Goal: Information Seeking & Learning: Understand process/instructions

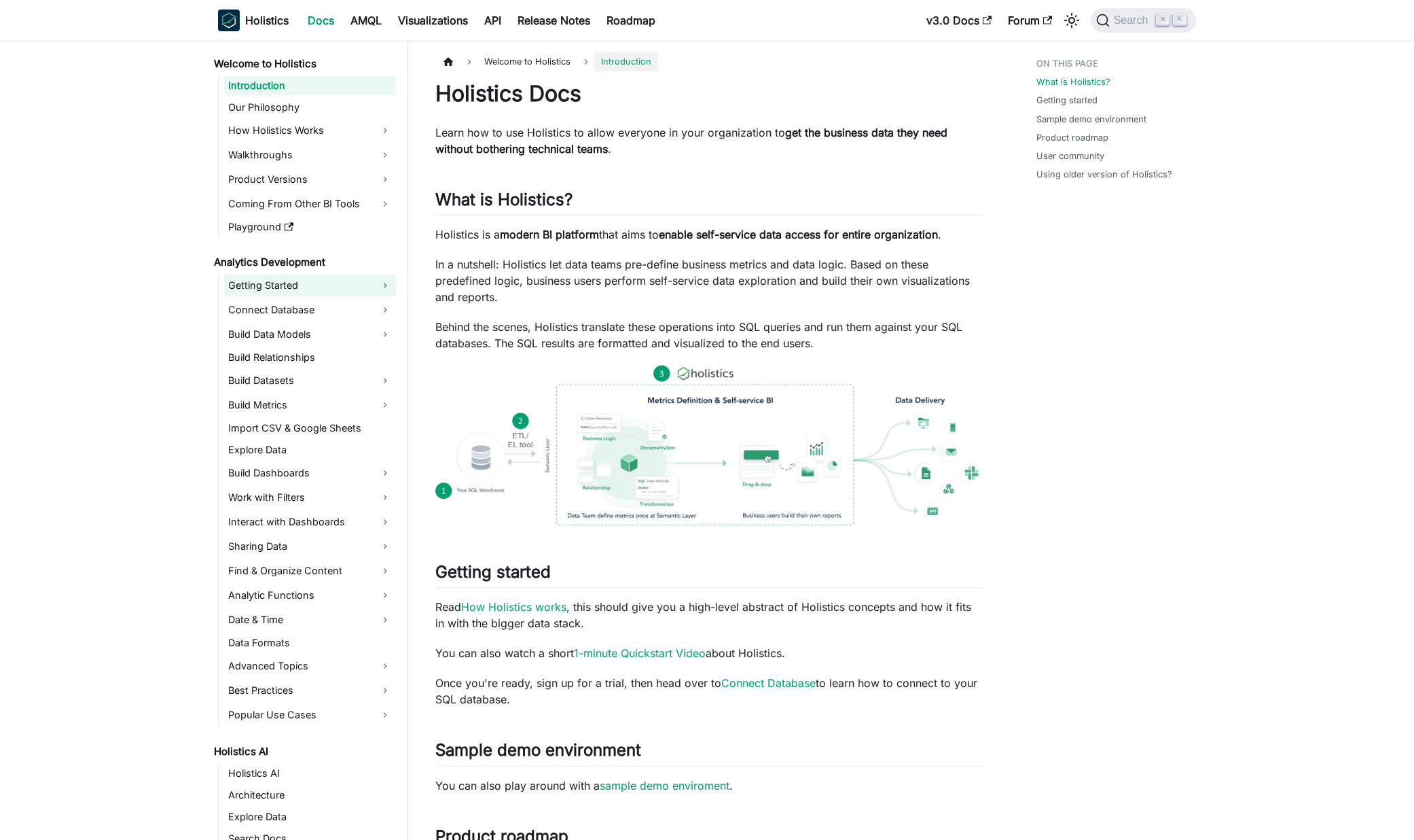
click at [269, 285] on link "Getting Started" at bounding box center [309, 285] width 171 height 22
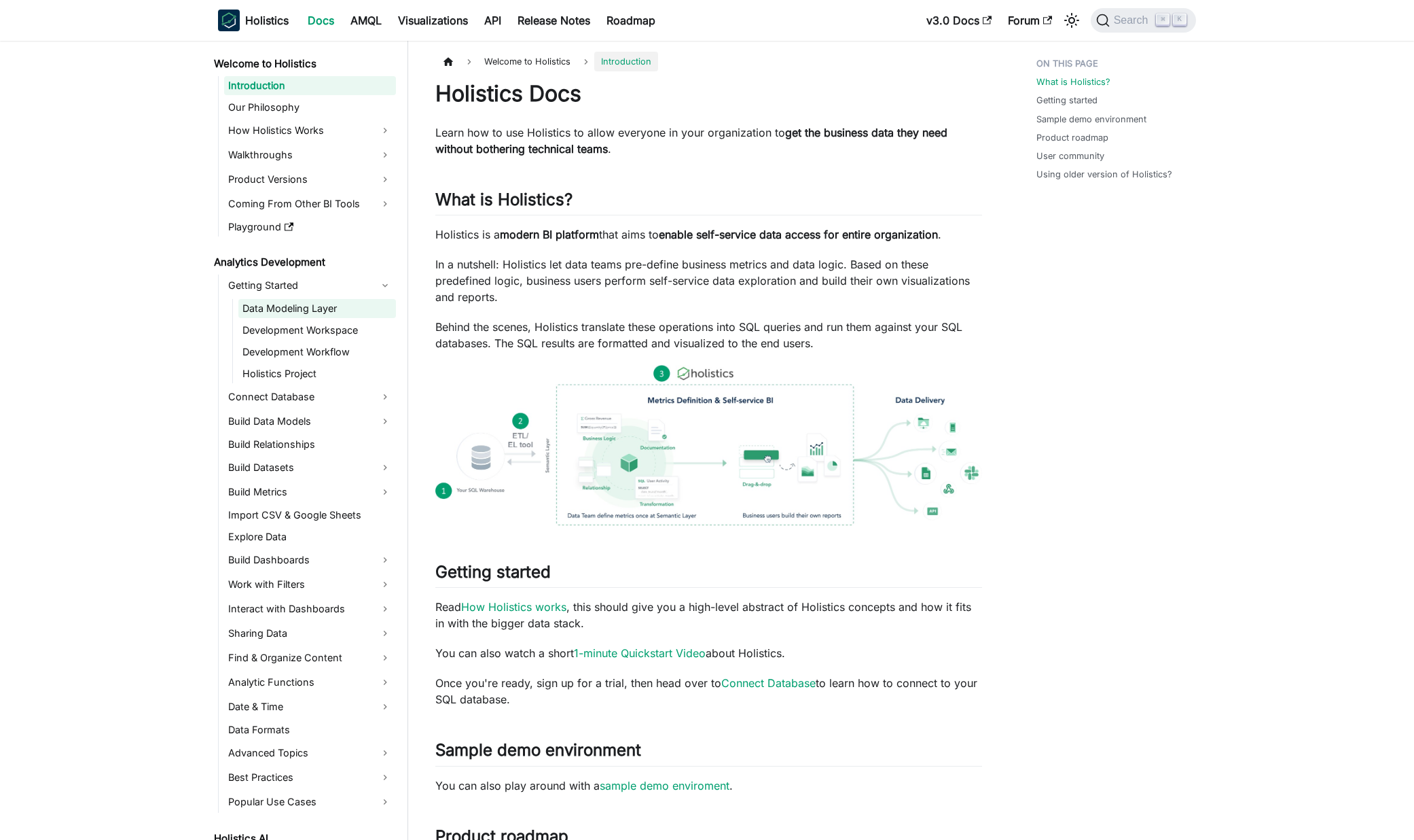
click at [278, 316] on link "Data Modeling Layer" at bounding box center [317, 308] width 158 height 19
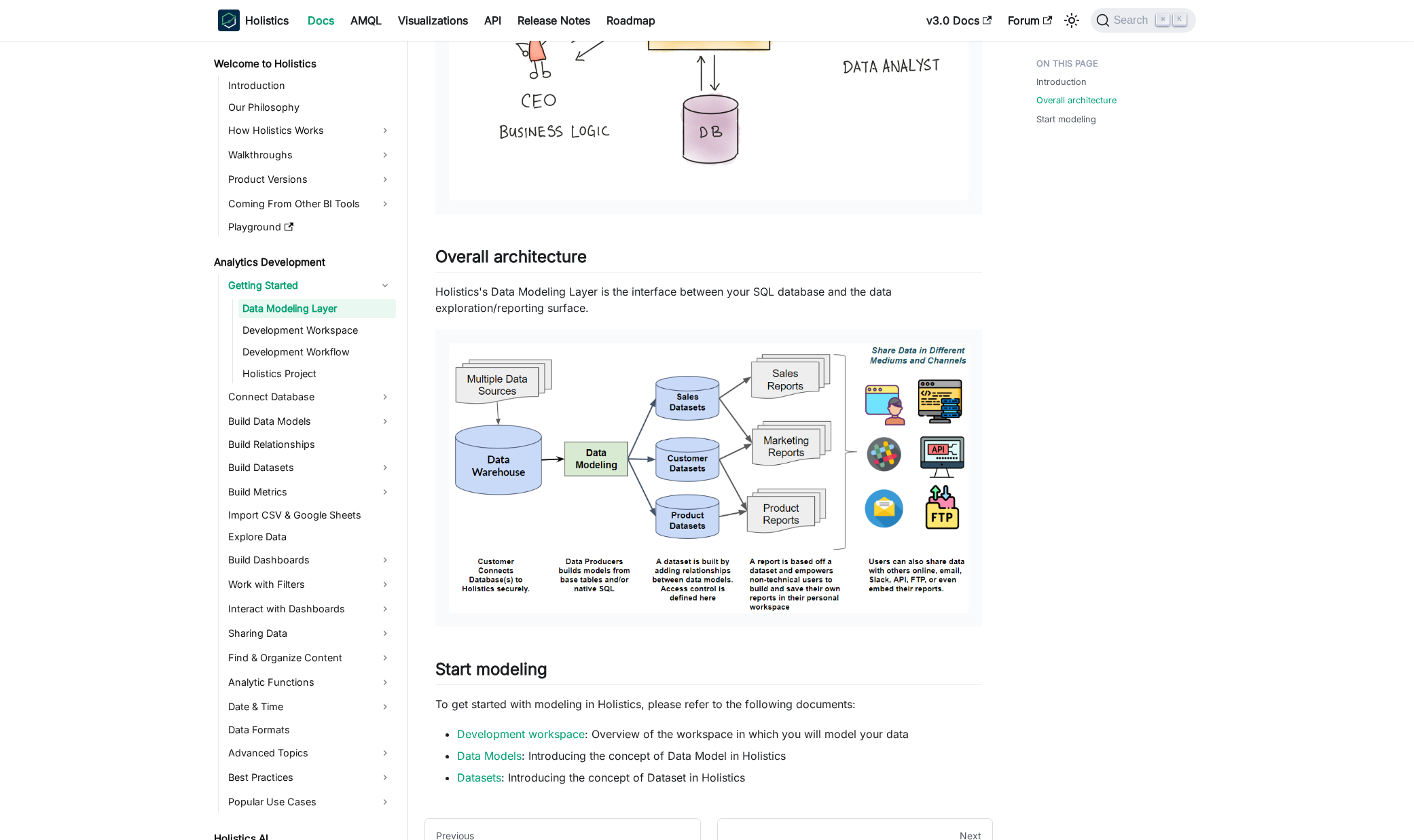
scroll to position [553, 0]
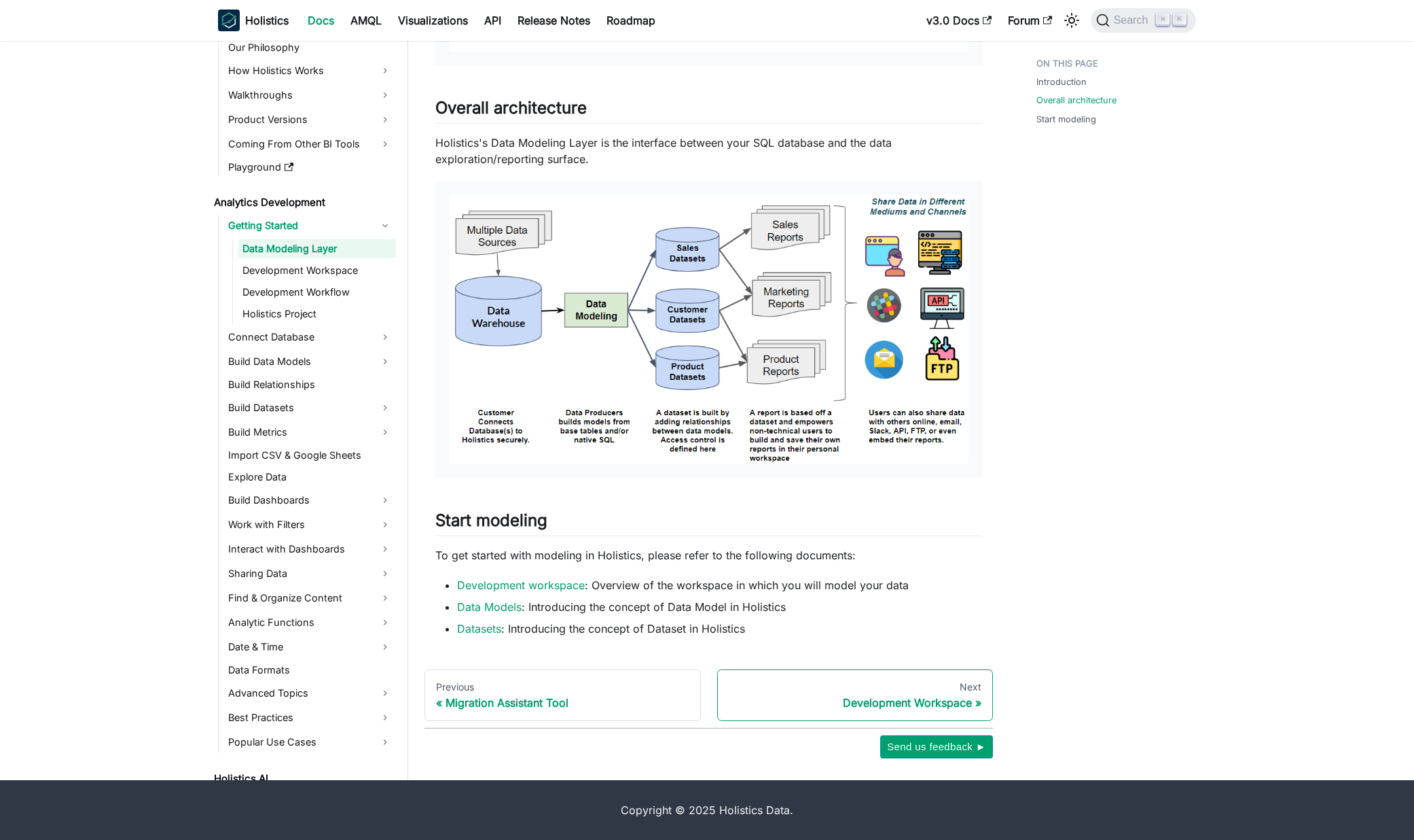
click at [905, 702] on div "Development Workspace" at bounding box center [856, 702] width 253 height 14
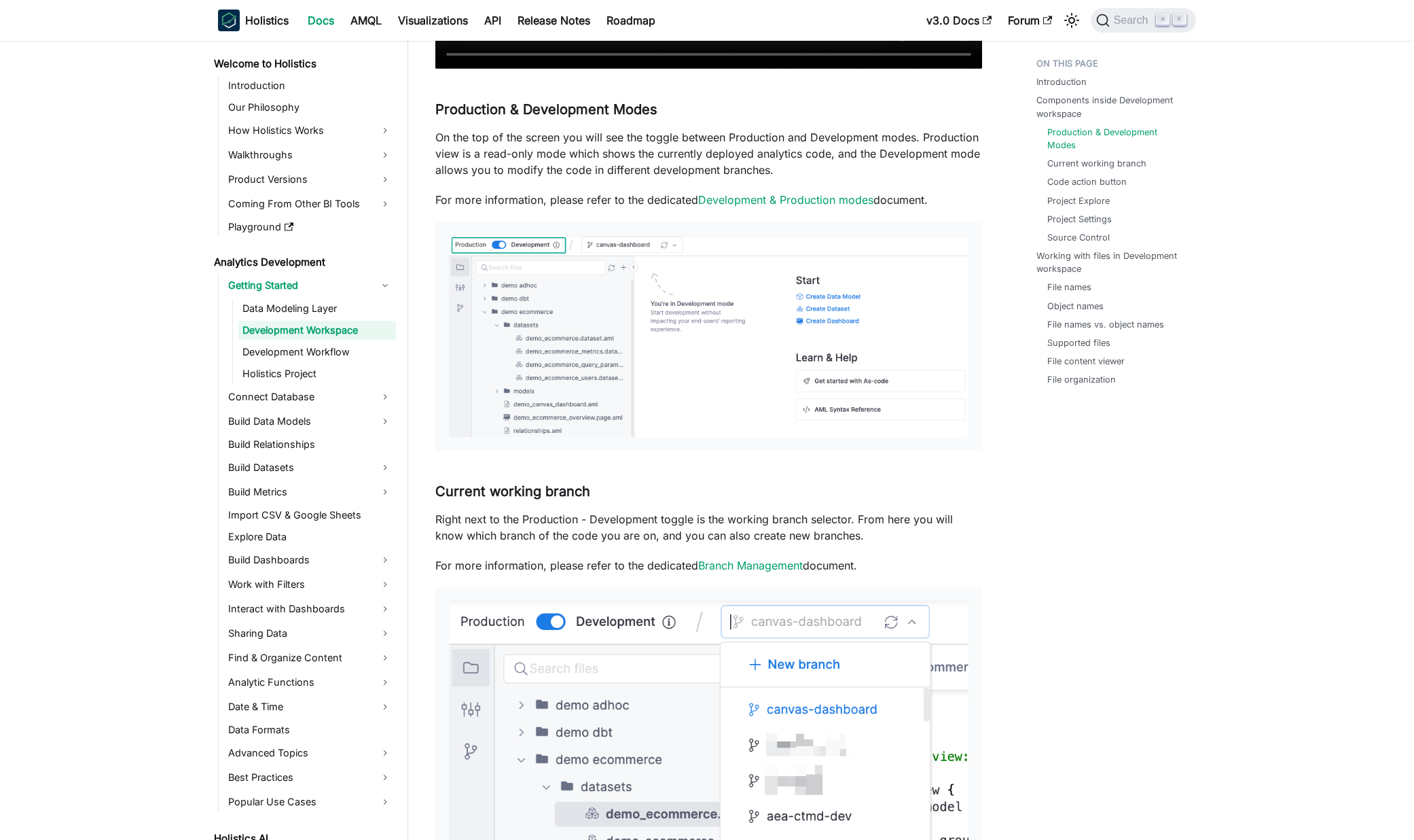
scroll to position [60, 0]
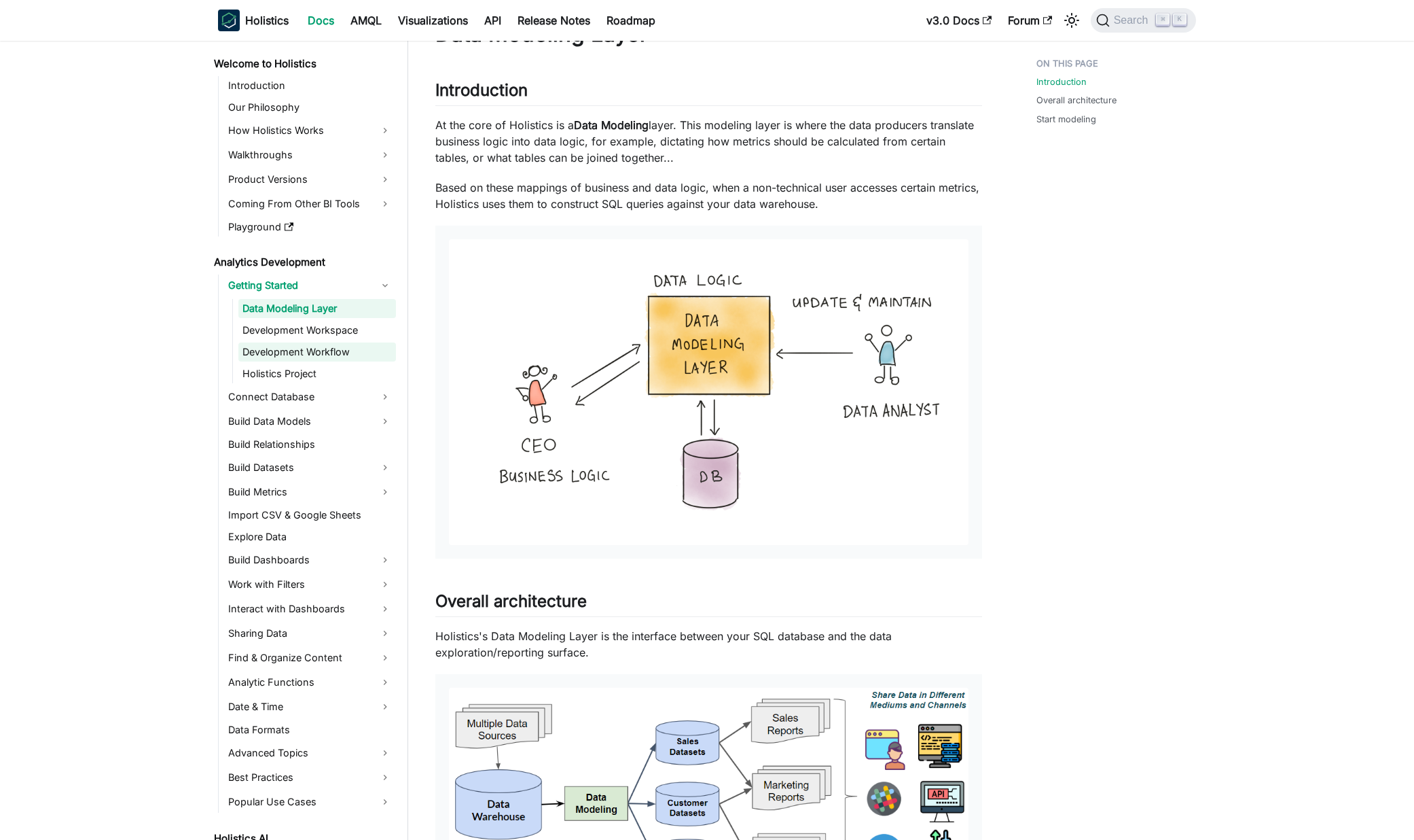
click at [281, 350] on link "Development Workflow" at bounding box center [317, 351] width 158 height 19
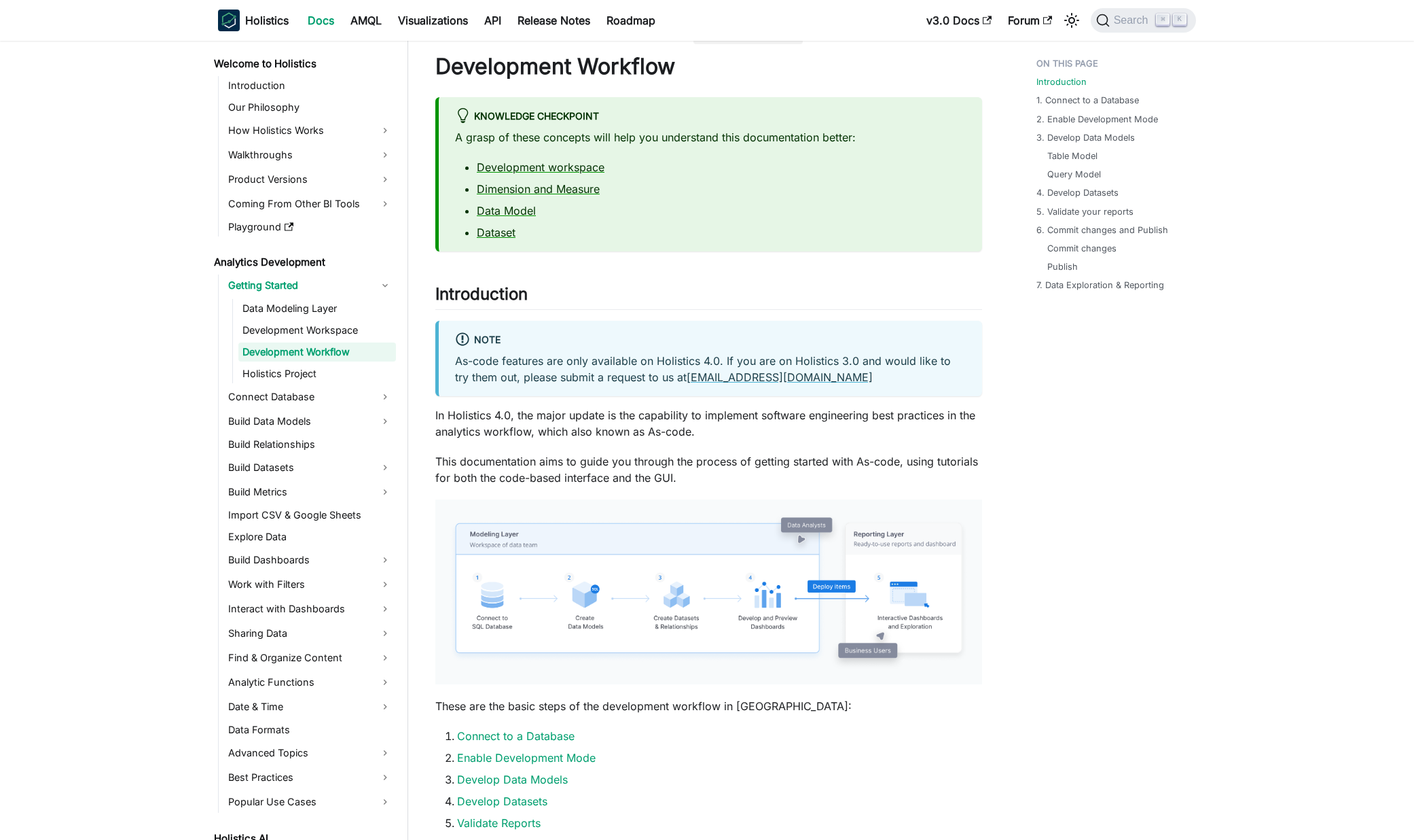
scroll to position [155, 0]
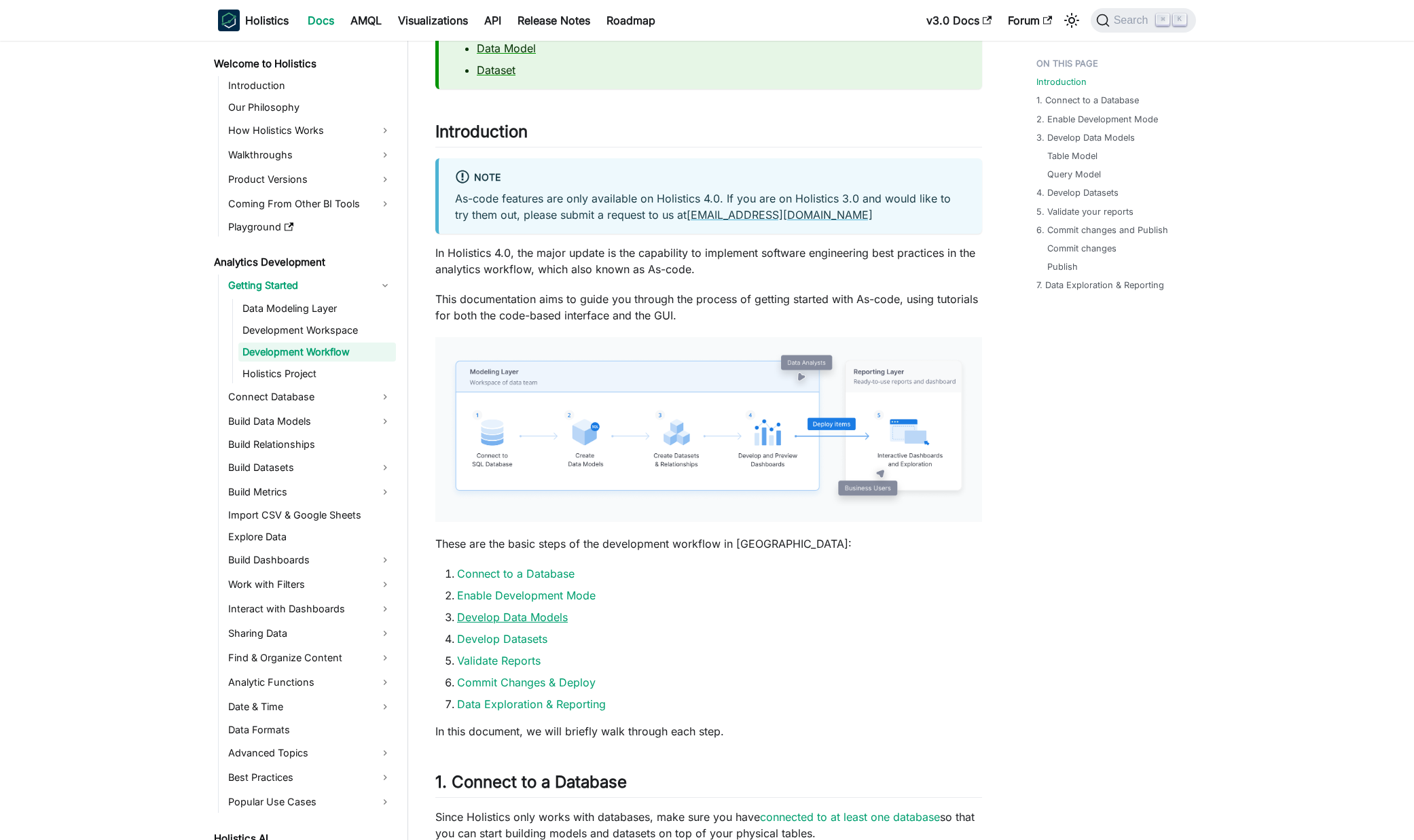
click at [563, 617] on link "Develop Data Models" at bounding box center [513, 616] width 111 height 14
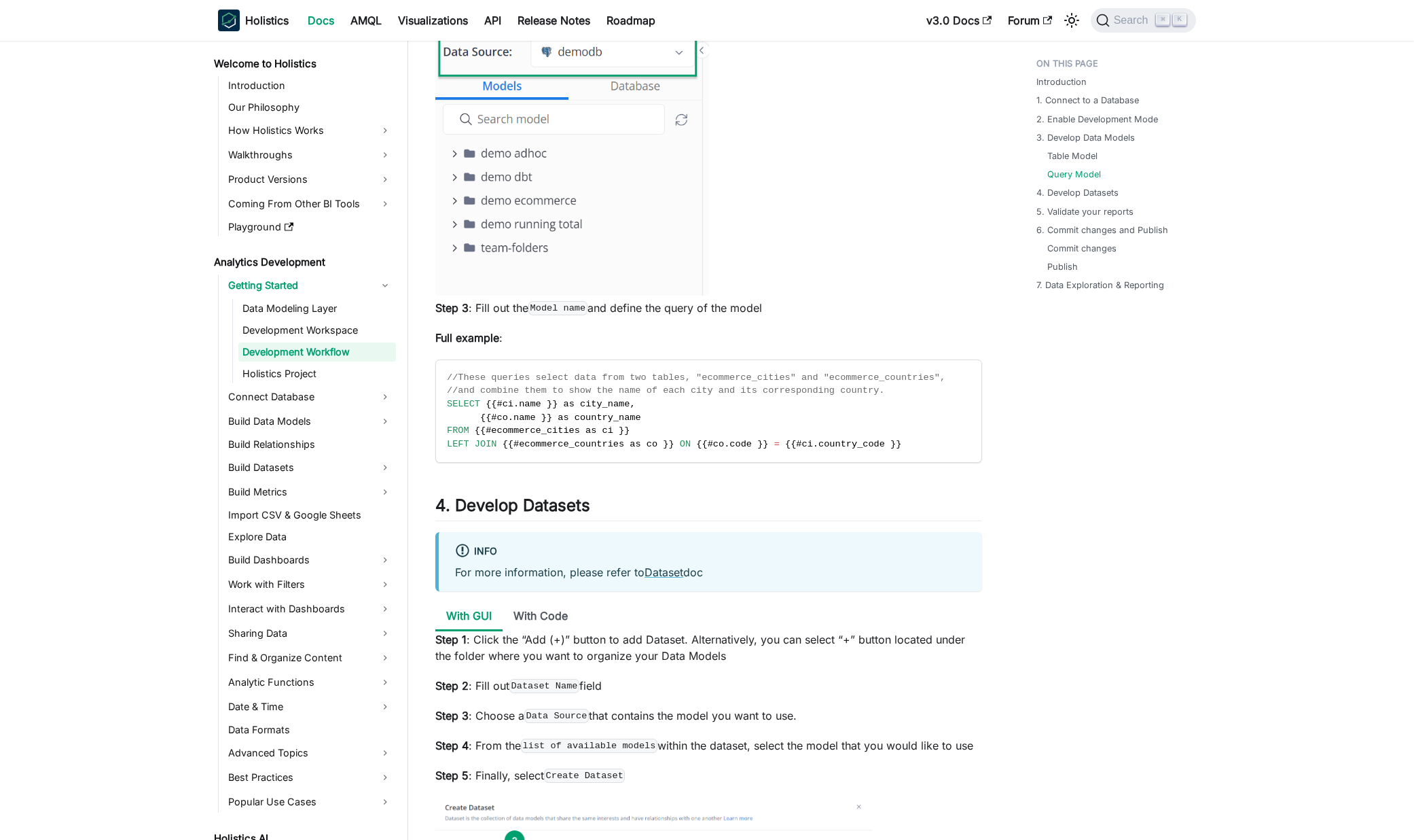
scroll to position [3251, 0]
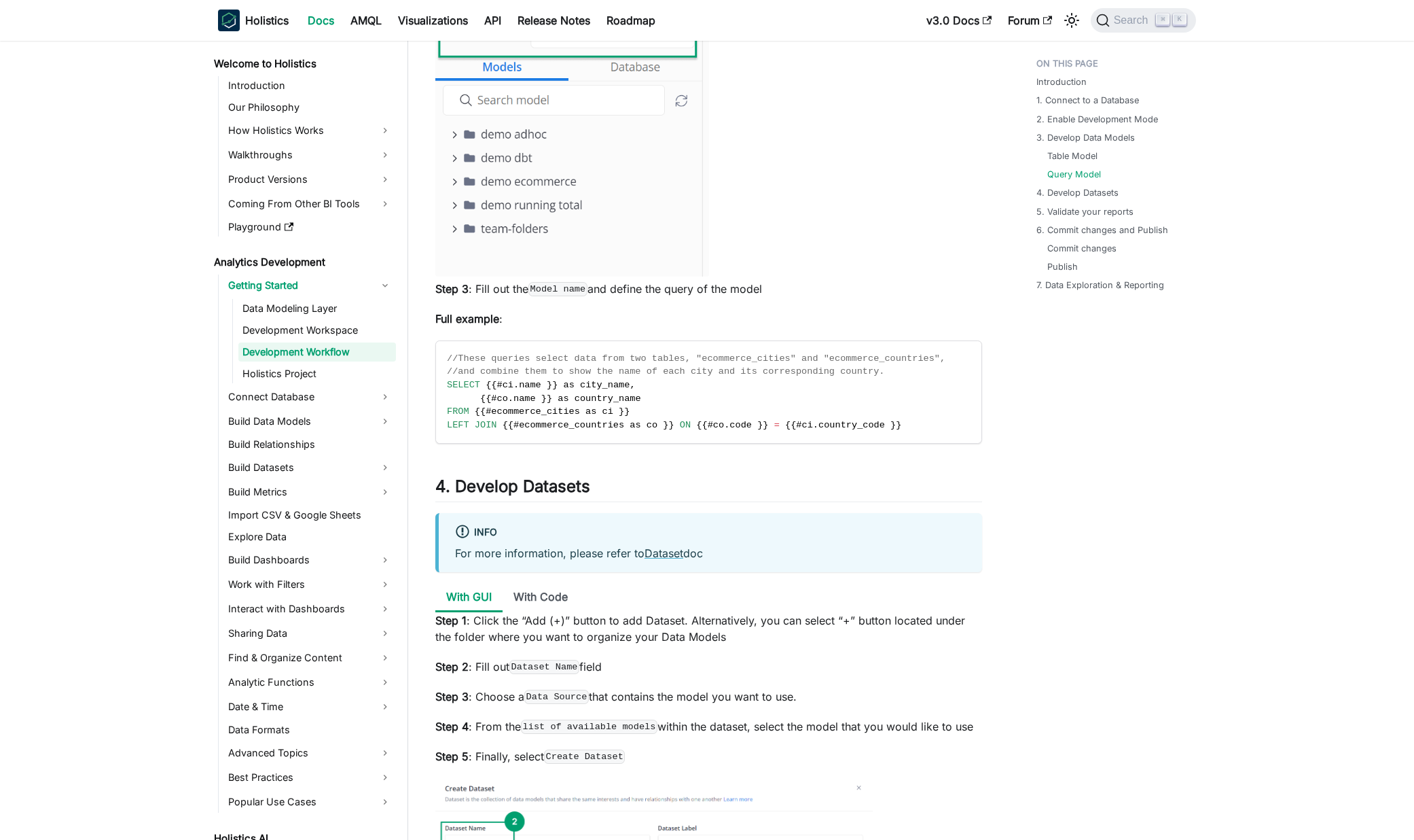
click at [669, 563] on div "info For more information, please refer to Dataset doc" at bounding box center [709, 542] width 547 height 59
click at [671, 559] on link "Dataset" at bounding box center [664, 553] width 39 height 14
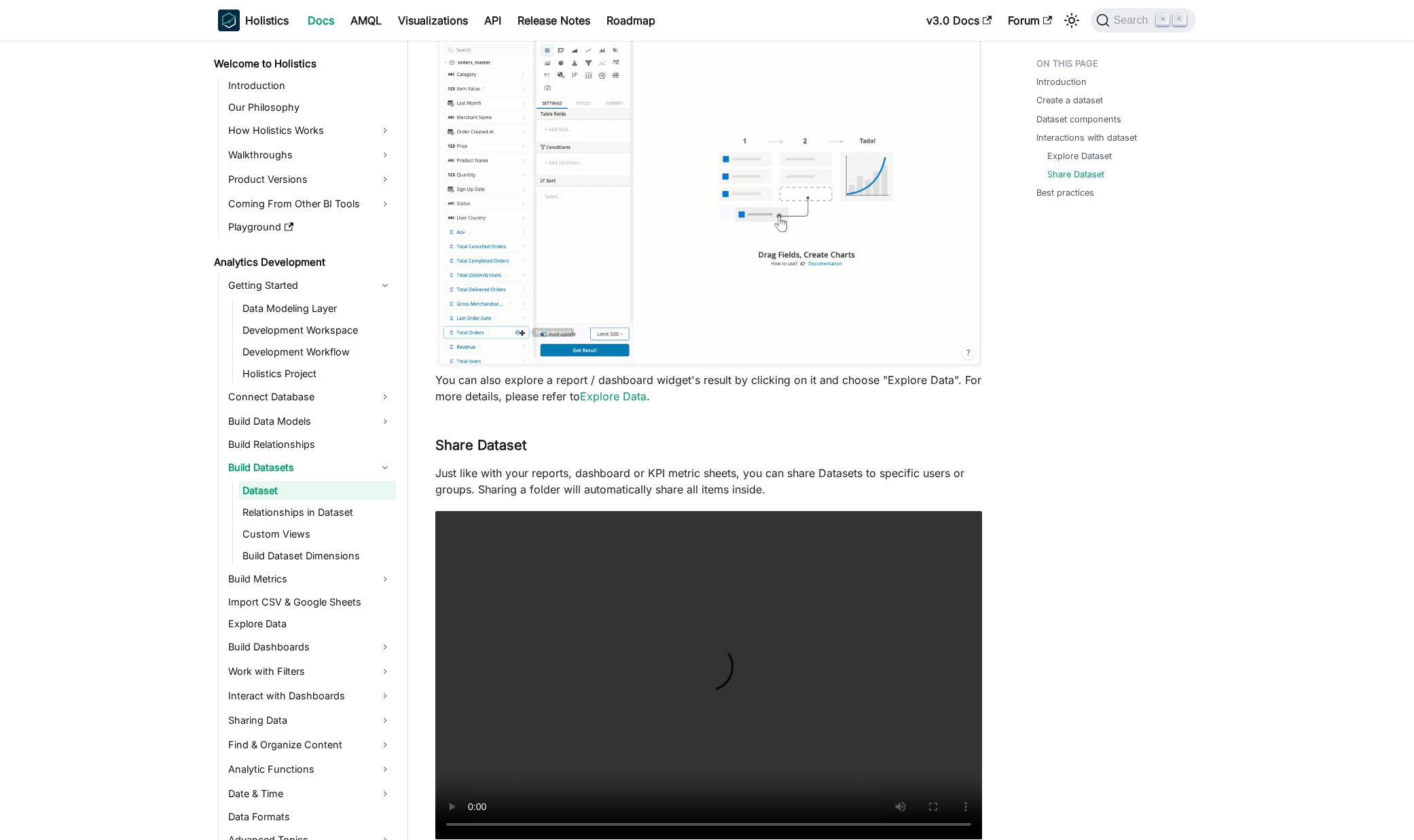
scroll to position [1732, 0]
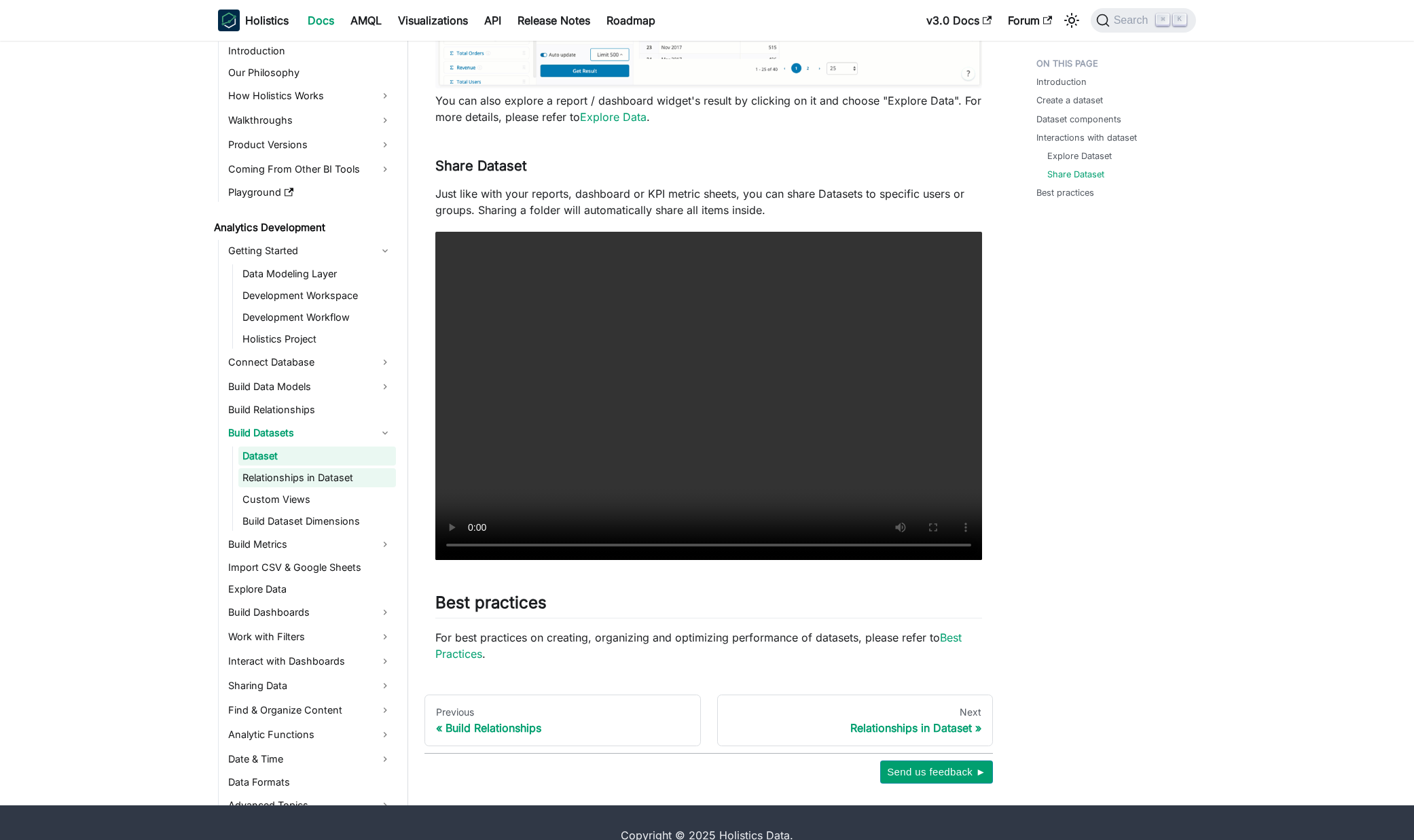
click at [274, 481] on link "Relationships in Dataset" at bounding box center [317, 477] width 158 height 19
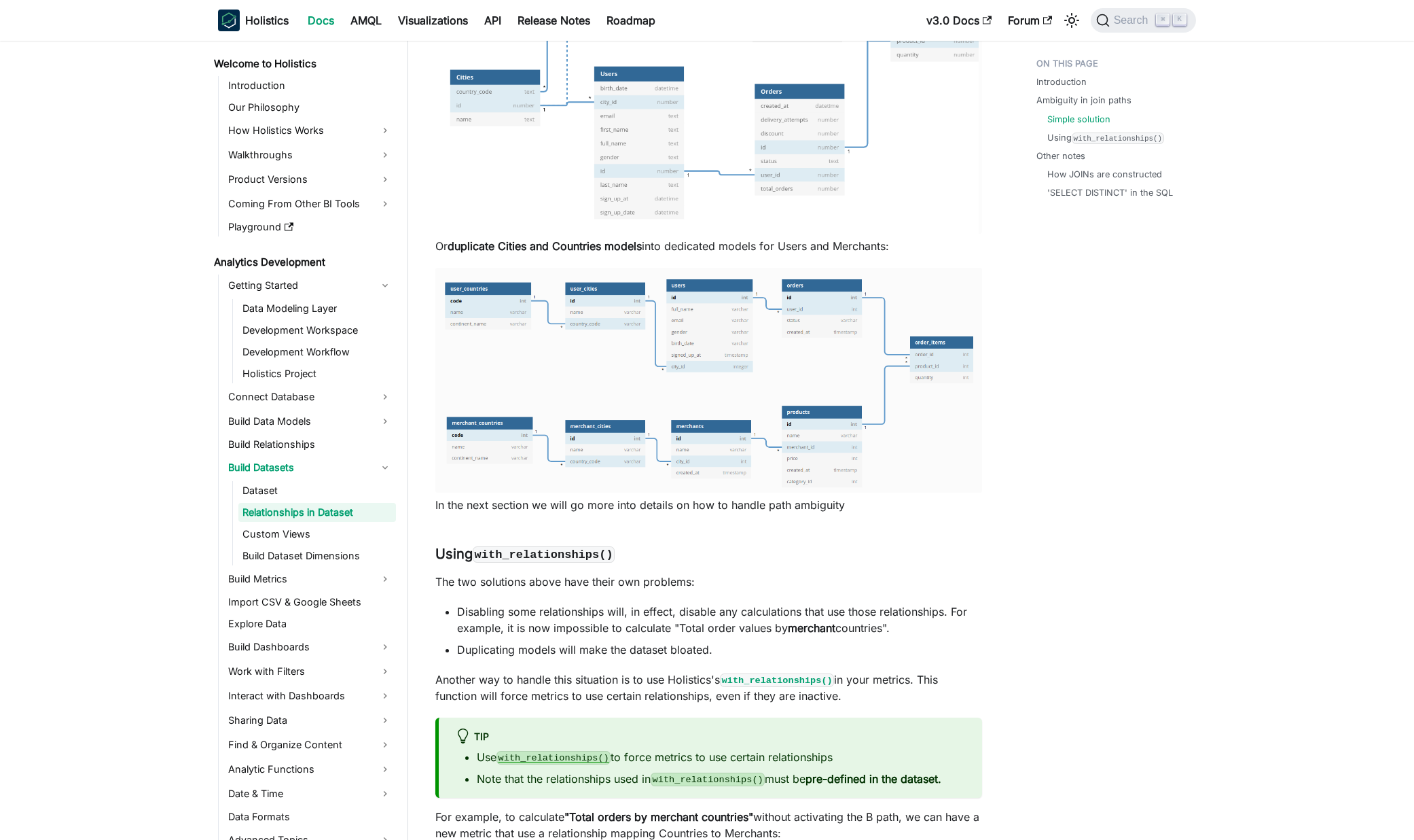
scroll to position [2545, 0]
